Goal: Register for event/course

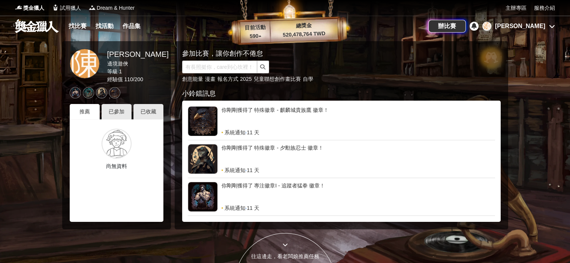
click at [541, 24] on div "[PERSON_NAME]" at bounding box center [520, 26] width 50 height 9
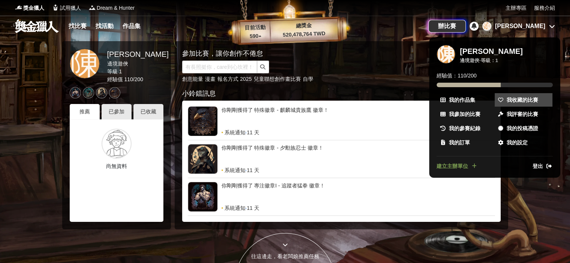
click at [517, 102] on span "我收藏的比賽" at bounding box center [521, 100] width 31 height 8
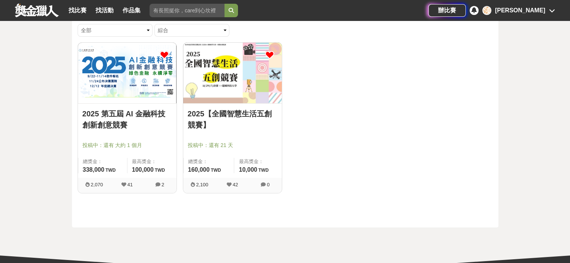
scroll to position [75, 0]
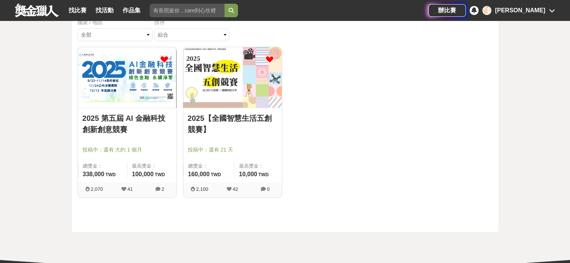
click at [139, 122] on link "2025 第五屆 AI 金融科技創新創意競賽" at bounding box center [127, 124] width 90 height 22
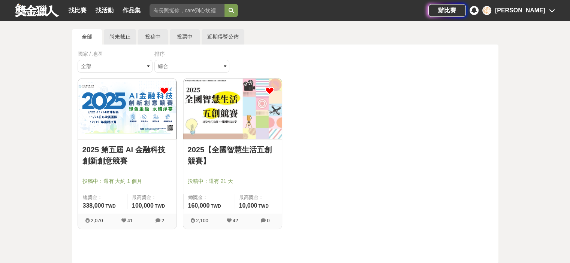
scroll to position [84, 0]
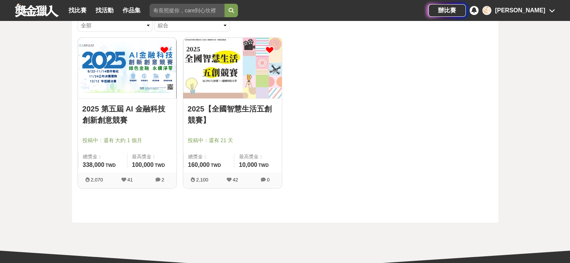
click at [153, 106] on link "2025 第五屆 AI 金融科技創新創意競賽" at bounding box center [127, 114] width 90 height 22
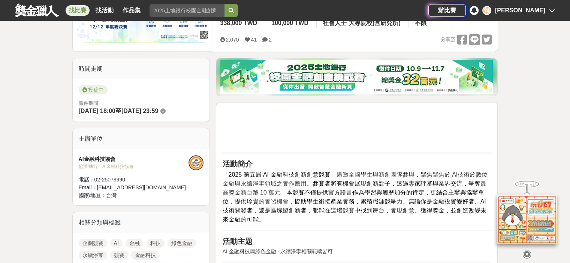
scroll to position [75, 0]
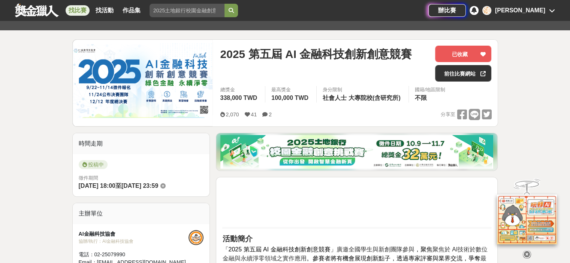
click at [526, 251] on icon at bounding box center [527, 255] width 8 height 8
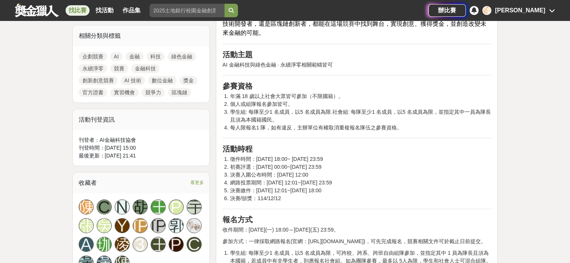
scroll to position [337, 0]
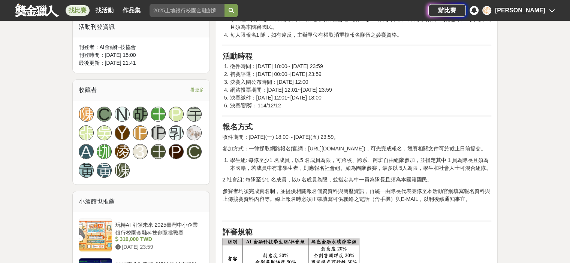
scroll to position [450, 0]
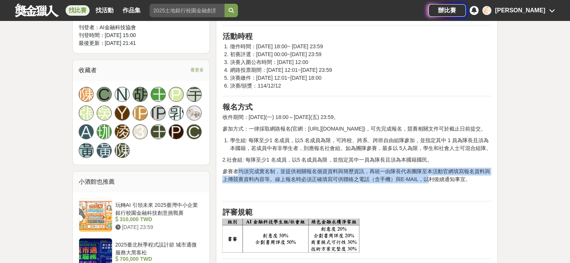
drag, startPoint x: 236, startPoint y: 170, endPoint x: 427, endPoint y: 179, distance: 190.5
click at [427, 179] on p "參賽者均須完成實名制，並提供相關報名個資資料與簡歷資訊，再統一由隊長代表團隊至本活動官網填寫報名資料與上傳競賽資料內容等。線上報名時必須正確填寫可供聯絡之電話…" at bounding box center [356, 176] width 269 height 16
click at [328, 174] on p "參賽者均須完成實名制，並提供相關報名個資資料與簡歷資訊，再統一由隊長代表團隊至本活動官網填寫報名資料與上傳競賽資料內容等。線上報名時必須正確填寫可供聯絡之電話…" at bounding box center [356, 176] width 269 height 16
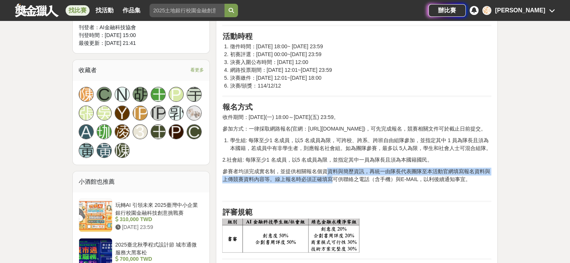
drag, startPoint x: 328, startPoint y: 174, endPoint x: 332, endPoint y: 181, distance: 7.6
click at [332, 181] on p "參賽者均須完成實名制，並提供相關報名個資資料與簡歷資訊，再統一由隊長代表團隊至本活動官網填寫報名資料與上傳競賽資料內容等。線上報名時必須正確填寫可供聯絡之電話…" at bounding box center [356, 176] width 269 height 16
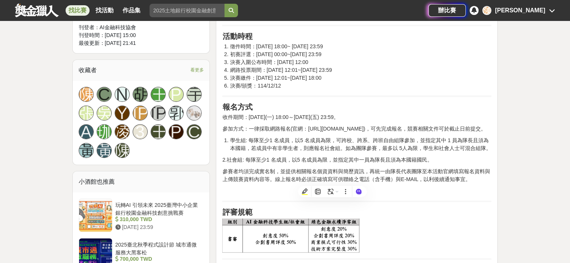
click at [348, 177] on p "參賽者均須完成實名制，並提供相關報名個資資料與簡歷資訊，再統一由隊長代表團隊至本活動官網填寫報名資料與上傳競賽資料內容等。線上報名時必須正確填寫可供聯絡之電話…" at bounding box center [356, 176] width 269 height 16
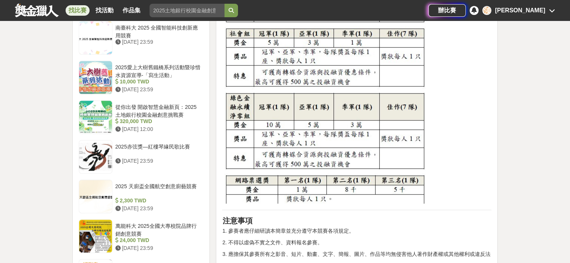
scroll to position [899, 0]
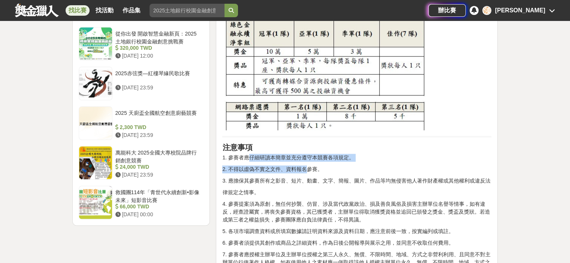
drag, startPoint x: 246, startPoint y: 157, endPoint x: 306, endPoint y: 165, distance: 59.8
click at [298, 157] on p "1. 參賽者應仔細研讀本簡章並充分遵守本競賽各項規定。" at bounding box center [356, 158] width 269 height 8
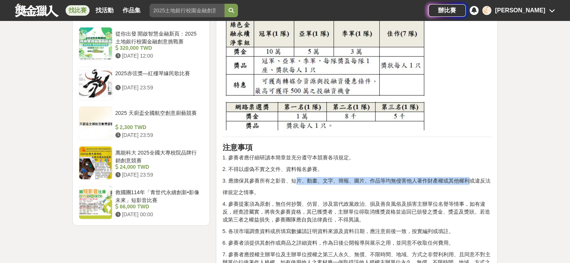
drag, startPoint x: 297, startPoint y: 181, endPoint x: 471, endPoint y: 180, distance: 173.8
click at [471, 180] on p "3. 應擔保其參賽所有之影音、短片、動畫、文字、簡報、圖片、作品等均無侵害他人著作財產權或其他權利或違反法" at bounding box center [356, 181] width 269 height 8
click at [397, 178] on p "3. 應擔保其參賽所有之影音、短片、動畫、文字、簡報、圖片、作品等均無侵害他人著作財產權或其他權利或違反法" at bounding box center [356, 181] width 269 height 8
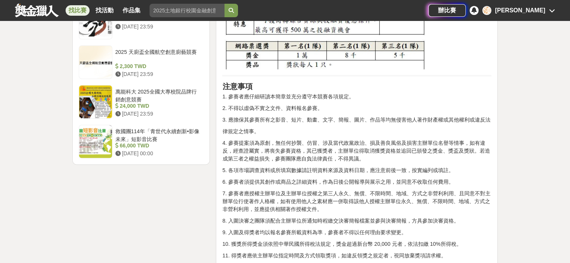
scroll to position [974, 0]
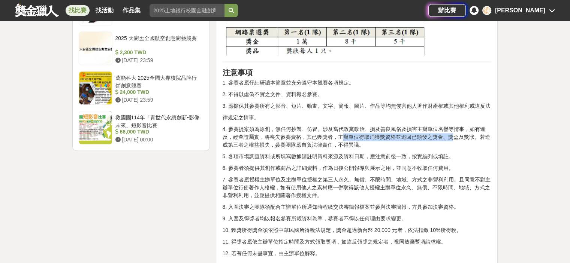
drag, startPoint x: 344, startPoint y: 136, endPoint x: 453, endPoint y: 140, distance: 108.7
click at [453, 140] on p "4. 參賽提案須為原創，無任何抄襲、仿冒、涉及當代政黨政治、損及善良風俗及損害主辦單位名譽等情事，如有違反，經查證屬實，將喪失參賽資格，其已獲獎者，主辦單位得…" at bounding box center [356, 137] width 269 height 24
click at [319, 141] on p "4. 參賽提案須為原創，無任何抄襲、仿冒、涉及當代政黨政治、損及善良風俗及損害主辦單位名譽等情事，如有違反，經查證屬實，將喪失參賽資格，其已獲獎者，主辦單位得…" at bounding box center [356, 137] width 269 height 24
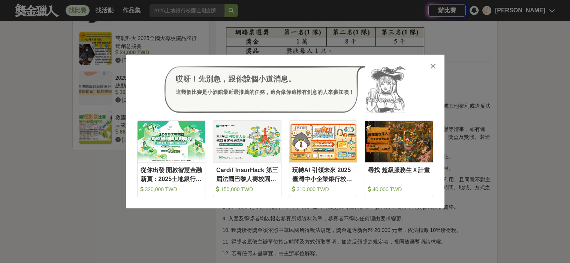
click at [432, 67] on icon at bounding box center [433, 66] width 6 height 7
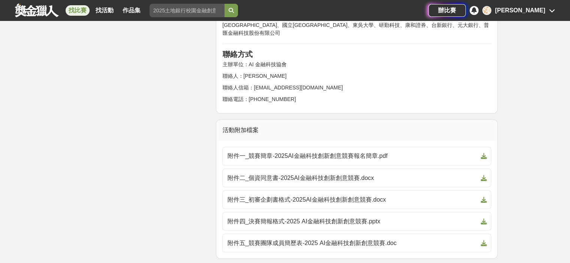
scroll to position [1311, 0]
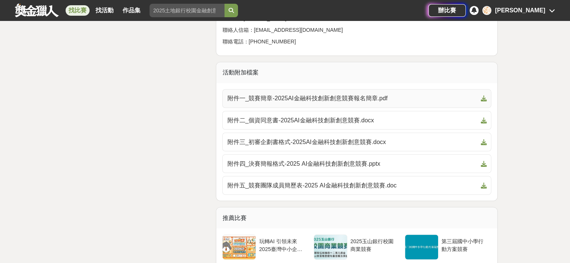
click at [293, 94] on span "附件一_競賽簡章-2025AI金融科技創新創意競賽報名簡章.pdf" at bounding box center [352, 98] width 250 height 9
